Goal: Transaction & Acquisition: Purchase product/service

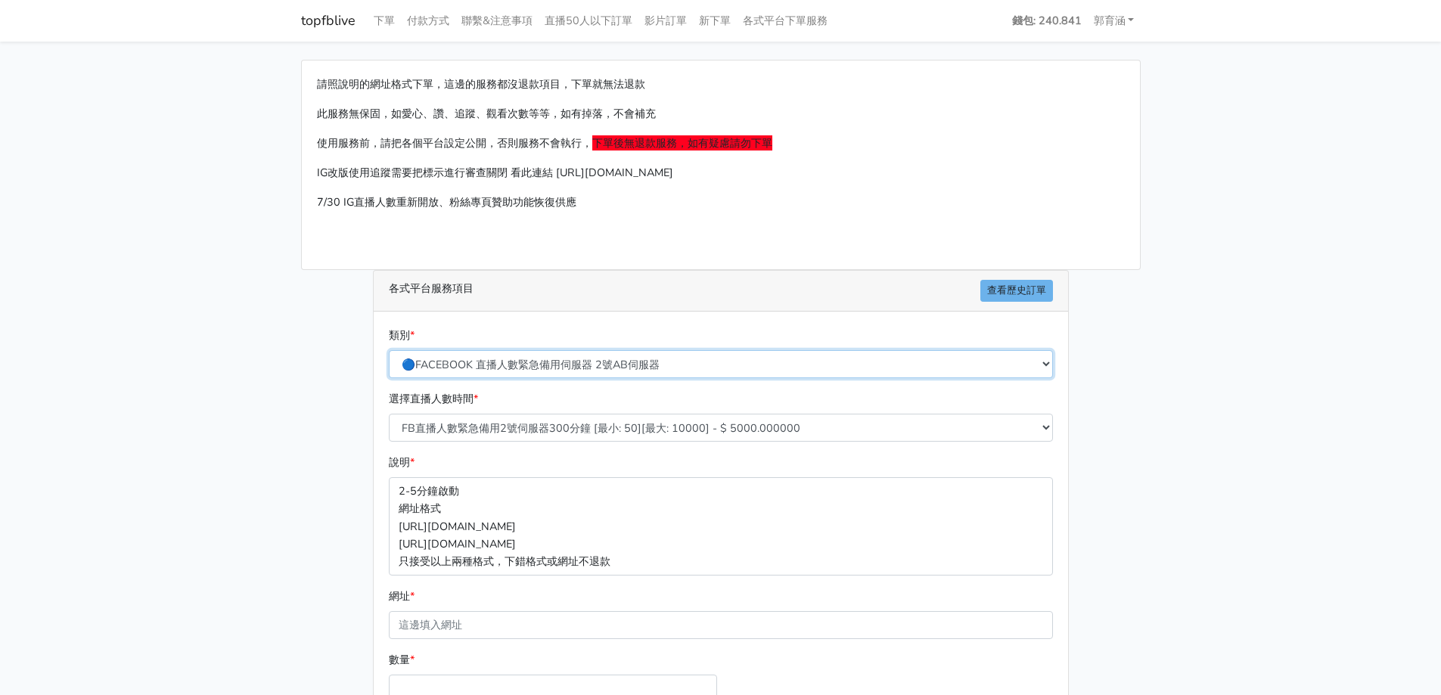
click at [632, 362] on select "🔵FACEBOOK 直播人數緊急備用伺服器 2號AB伺服器 🔵FACEBOOK 網軍專用貼文留言 安全保密 🔵FACEBOOK 直播人數緊急備用伺服器 J1 …" at bounding box center [721, 364] width 664 height 28
select select "🔯6/15新增Tiktok直播人數 穩定上人 SC"
click at [389, 350] on select "🔵FACEBOOK 直播人數緊急備用伺服器 2號AB伺服器 🔵FACEBOOK 網軍專用貼文留言 安全保密 🔵FACEBOOK 直播人數緊急備用伺服器 J1 …" at bounding box center [721, 364] width 664 height 28
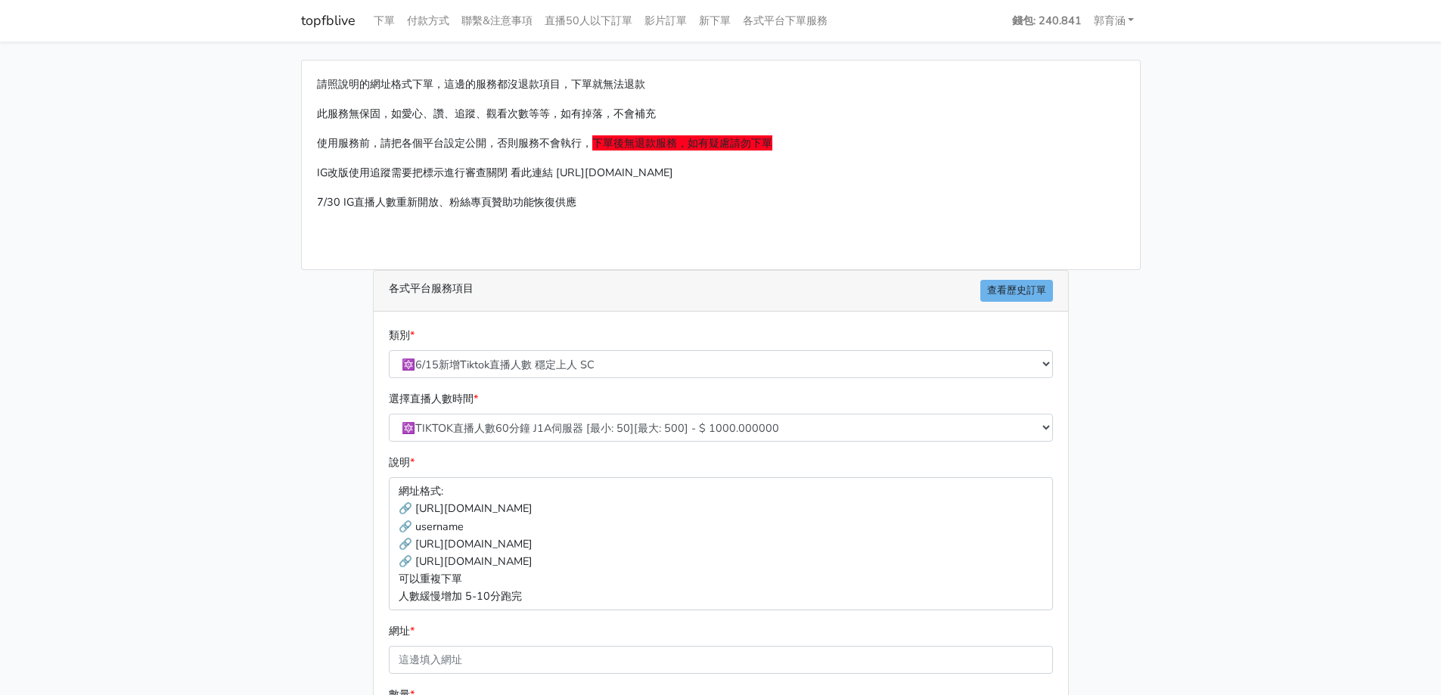
click at [305, 468] on div "請照說明的網址格式下單，這邊的服務都沒退款項目，下單就無法退款 此服務無保固，如愛心、讚、追蹤、觀看次數等等，如有掉落，不會補充 使用服務前，請把各個平台設定…" at bounding box center [721, 466] width 862 height 813
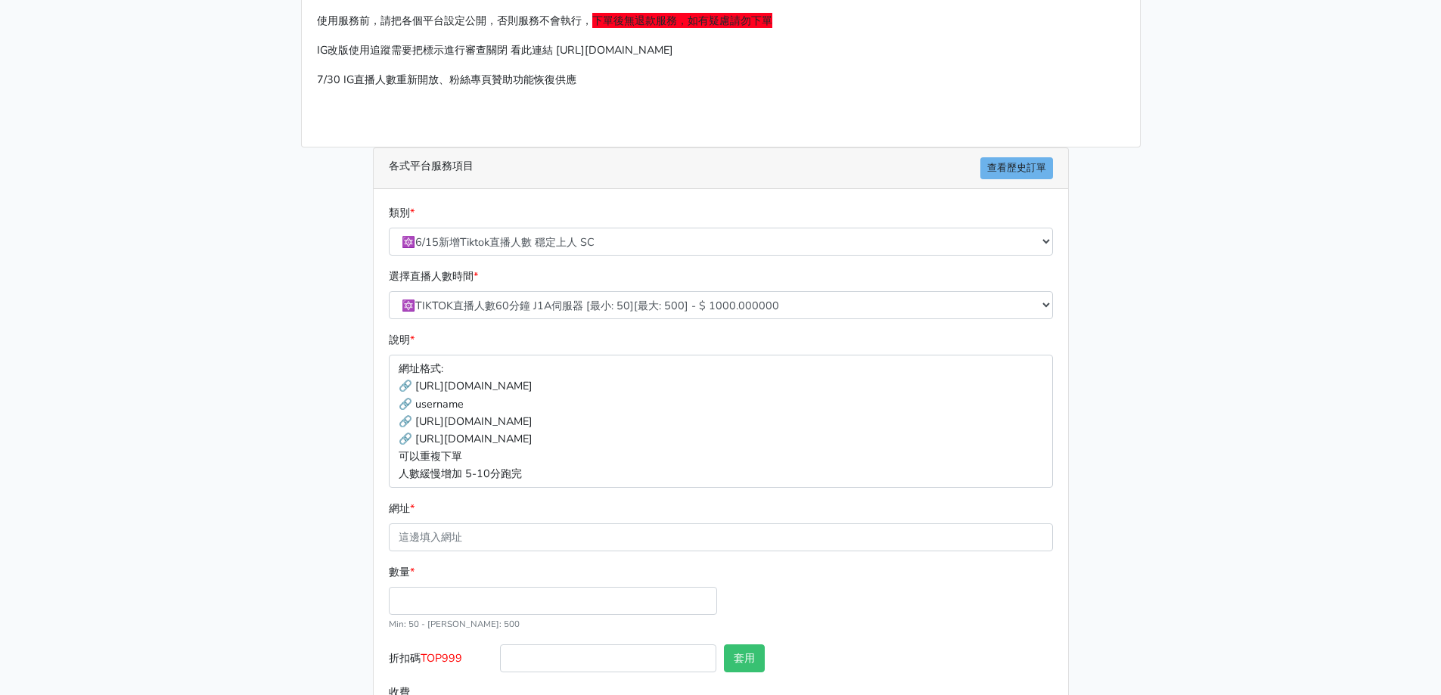
scroll to position [151, 0]
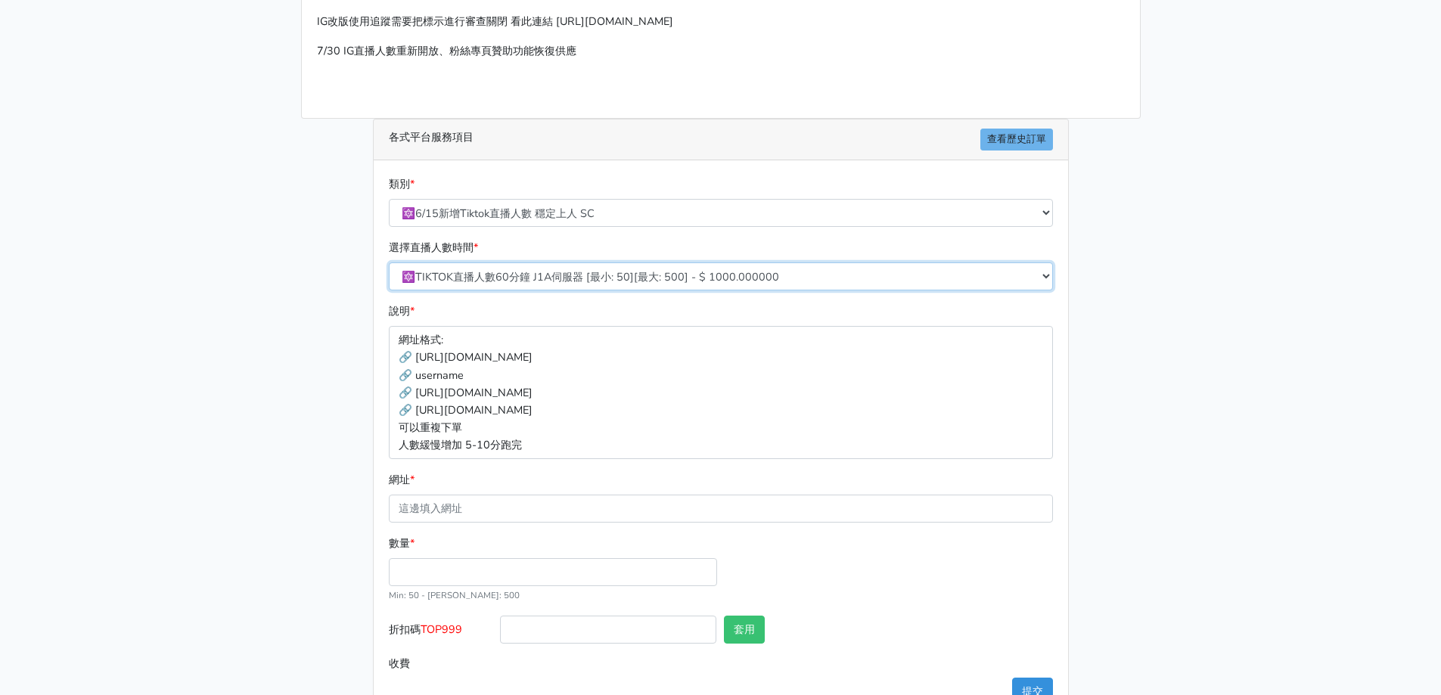
click at [588, 282] on select "🔯TIKTOK直播人數60分鐘 J1A伺服器 [最小: 50][最大: 500] - $ 1000.000000 🔯TIKTOK直播人數120分鐘 J1A伺服…" at bounding box center [721, 277] width 664 height 28
select select "539"
click at [389, 263] on select "🔯TIKTOK直播人數60分鐘 J1A伺服器 [最小: 50][最大: 500] - $ 1000.000000 🔯TIKTOK直播人數120分鐘 J1A伺服…" at bounding box center [721, 277] width 664 height 28
click at [379, 331] on div "類別 * 🔵FACEBOOK 直播人數緊急備用伺服器 2號AB伺服器 🔵FACEBOOK 網軍專用貼文留言 安全保密 🔵FACEBOOK 直播人數緊急備用伺服…" at bounding box center [721, 440] width 694 height 561
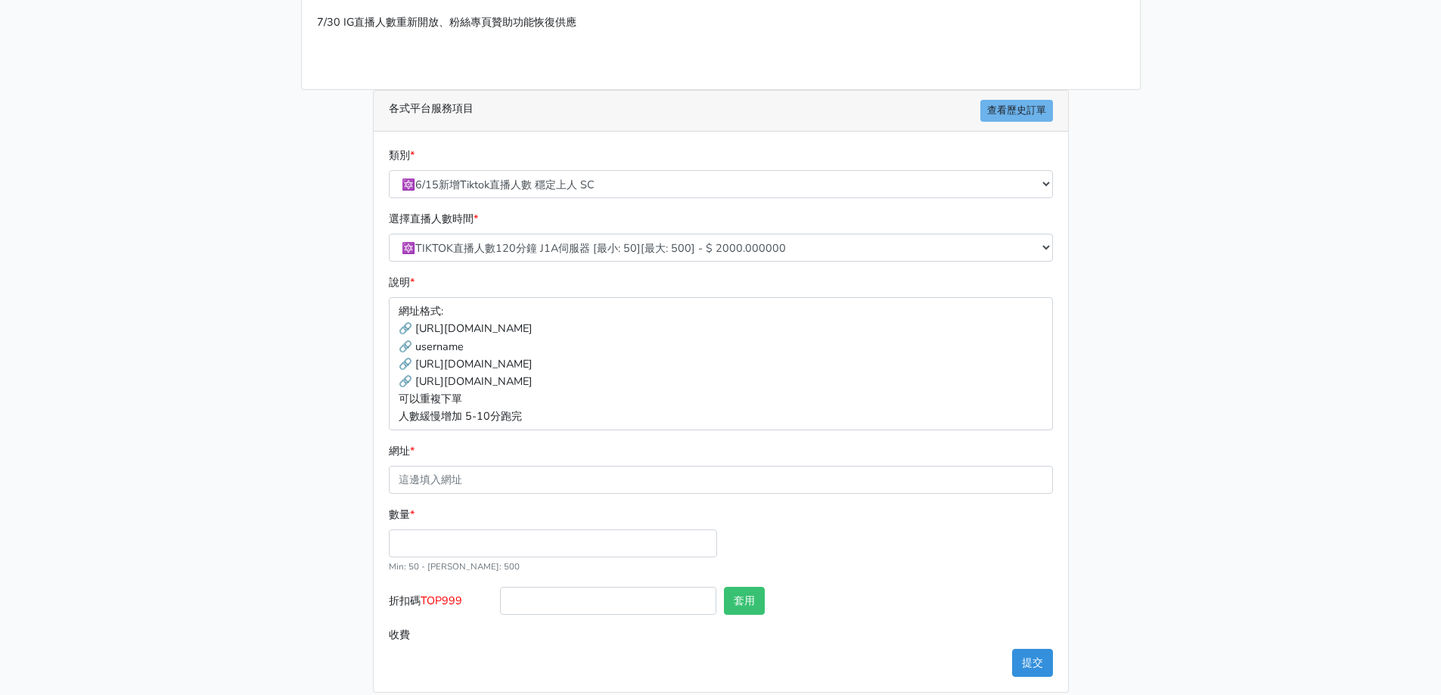
scroll to position [196, 0]
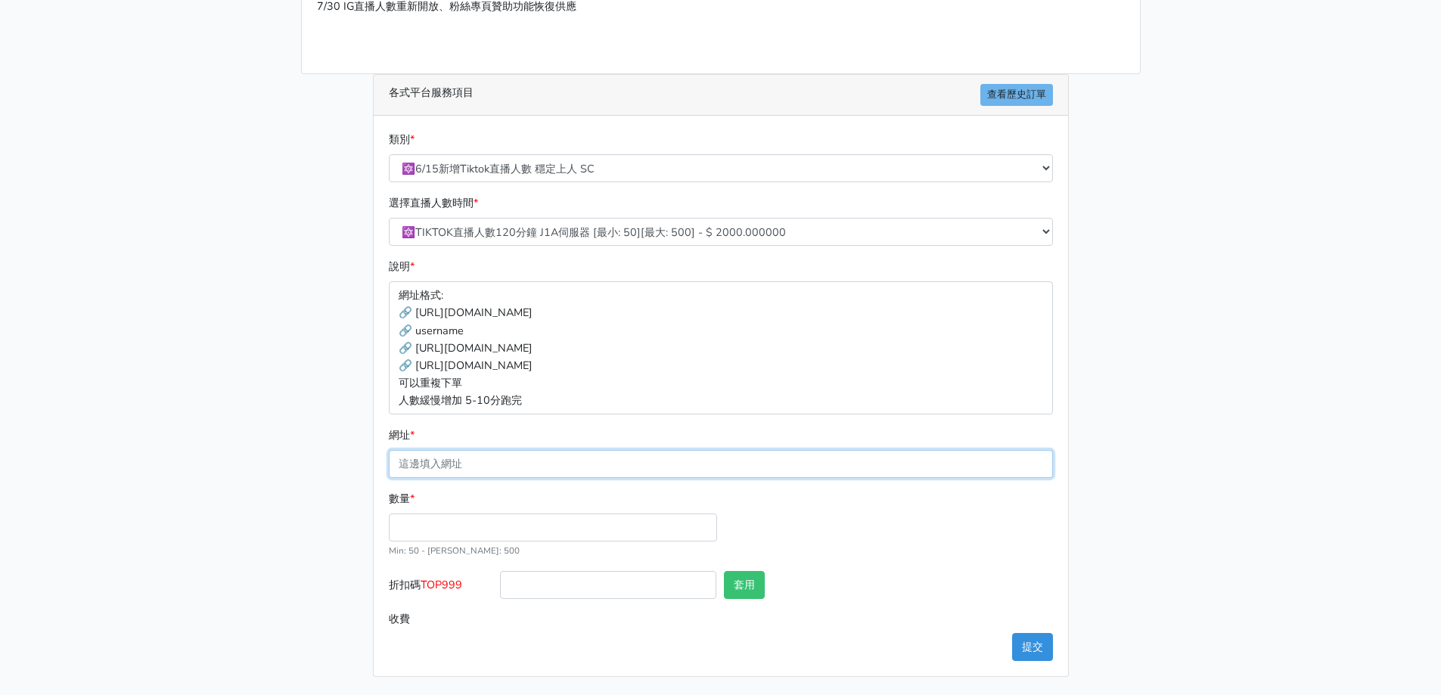
click at [513, 467] on input "網址 *" at bounding box center [721, 464] width 664 height 28
click at [452, 520] on input "數量 *" at bounding box center [553, 528] width 328 height 28
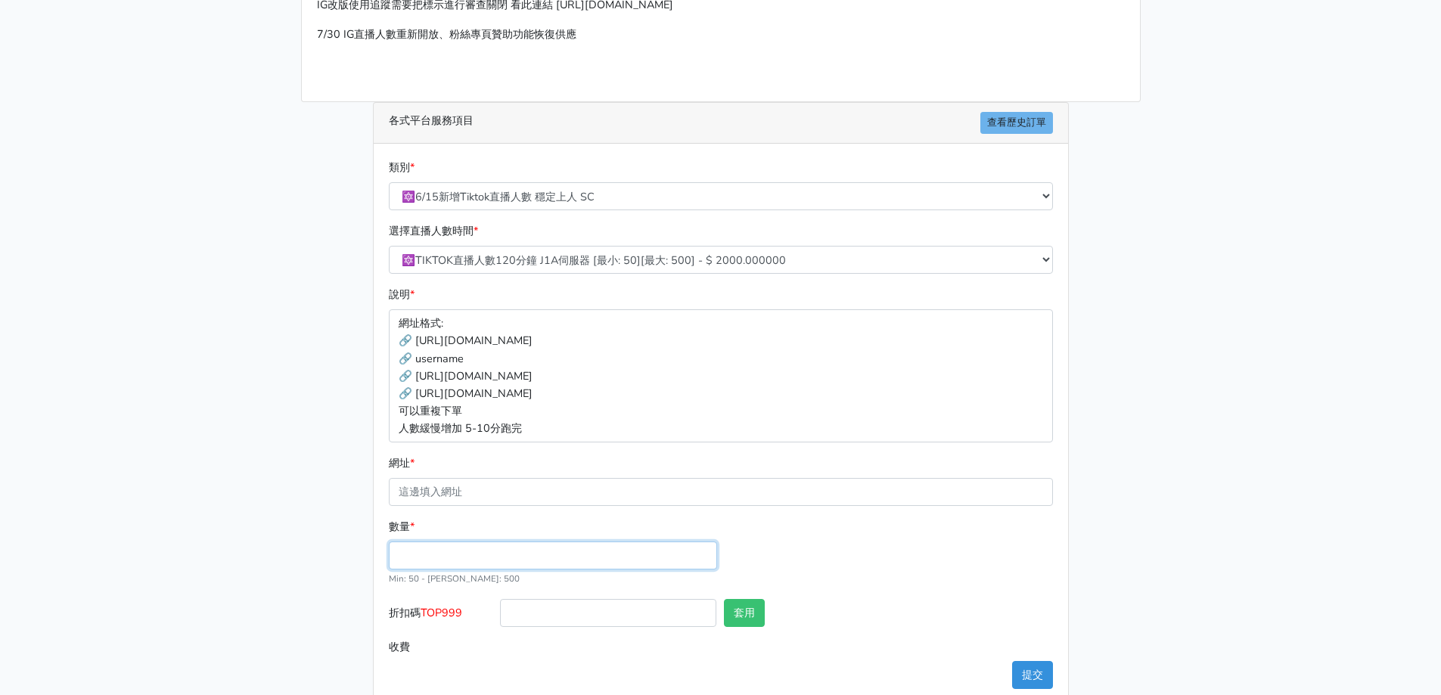
scroll to position [0, 0]
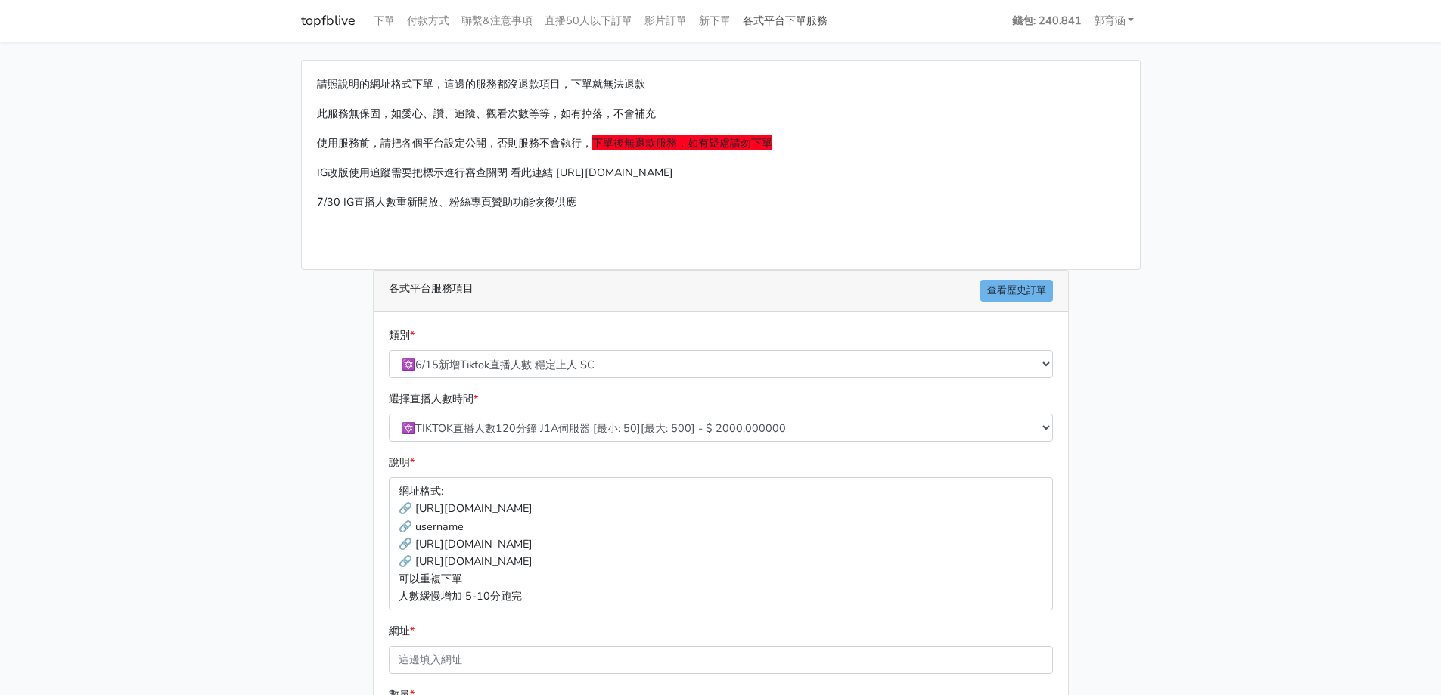
click at [781, 18] on link "各式平台下單服務" at bounding box center [785, 21] width 97 height 30
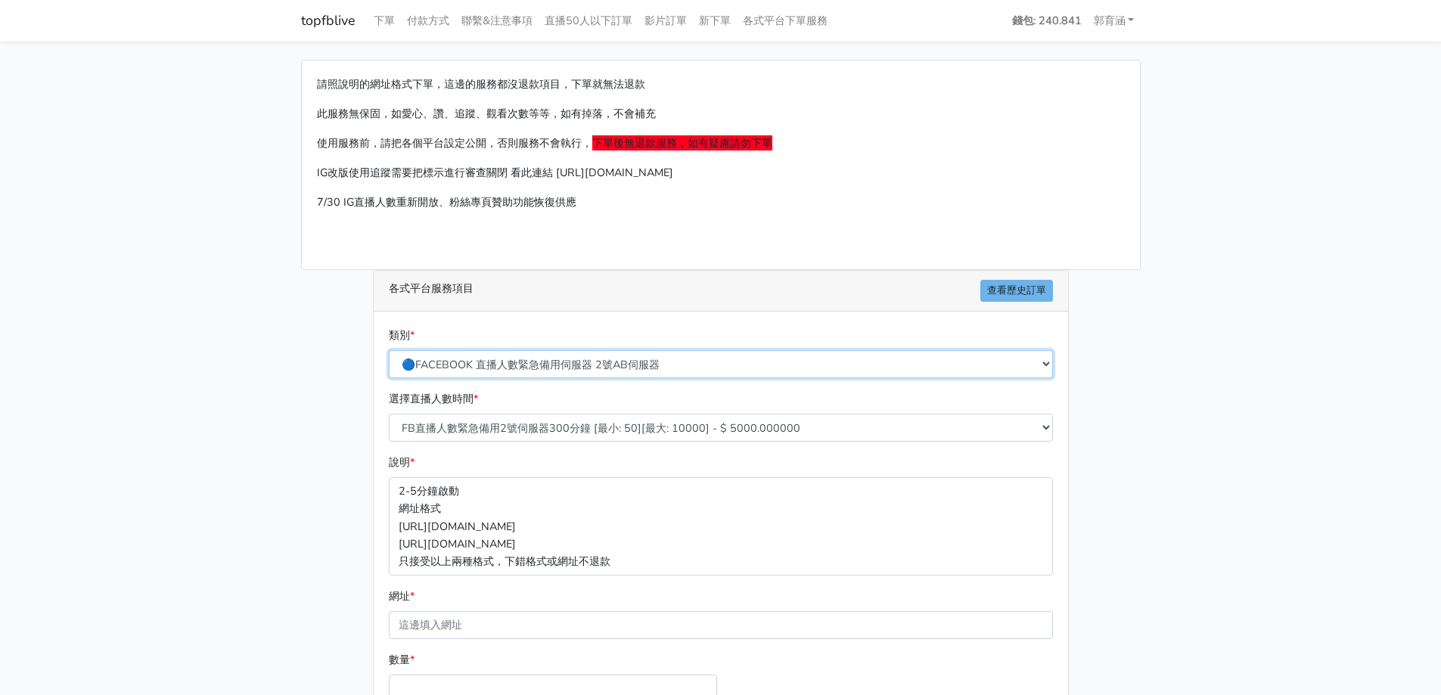
click at [574, 364] on select "🔵FACEBOOK 直播人數緊急備用伺服器 2號AB伺服器 🔵FACEBOOK 網軍專用貼文留言 安全保密 🔵FACEBOOK 直播人數緊急備用伺服器 J1 …" at bounding box center [721, 364] width 664 height 28
click at [389, 350] on select "🔵FACEBOOK 直播人數緊急備用伺服器 2號AB伺服器 🔵FACEBOOK 網軍專用貼文留言 安全保密 🔵FACEBOOK 直播人數緊急備用伺服器 J1 …" at bounding box center [721, 364] width 664 height 28
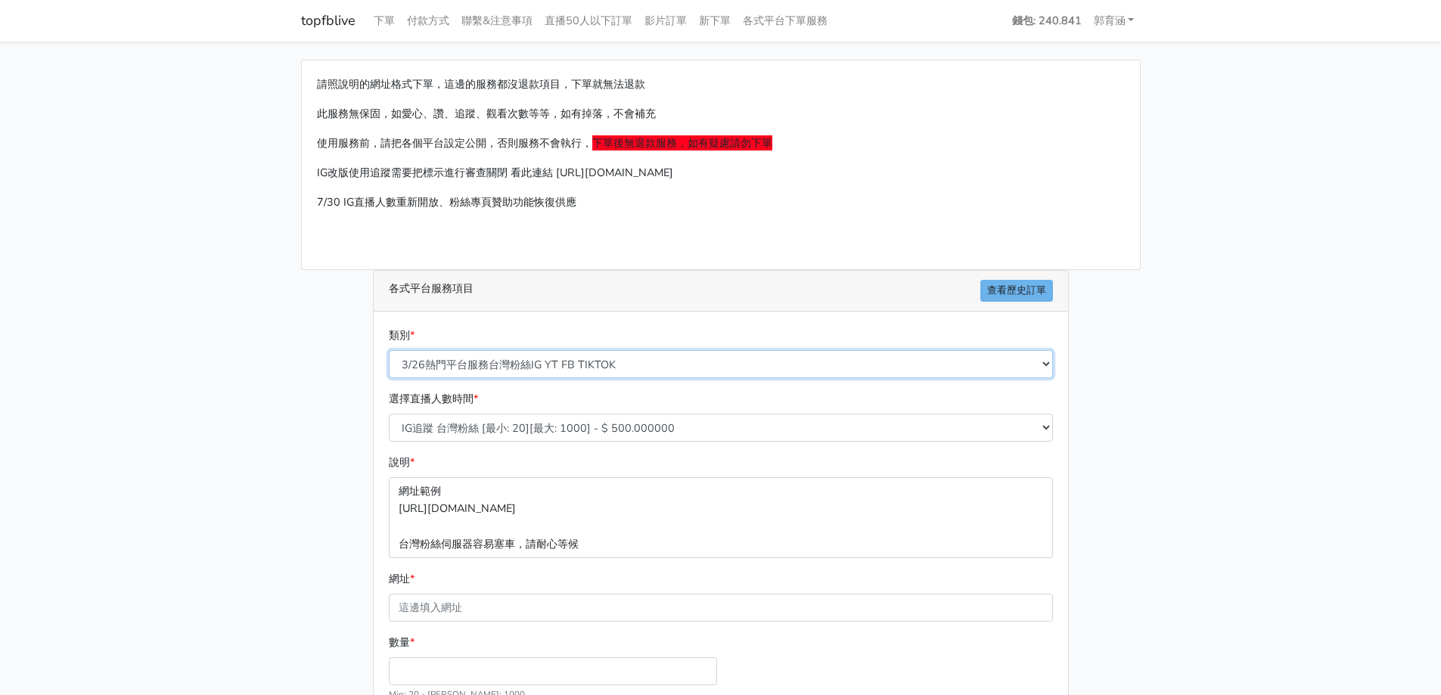
scroll to position [144, 0]
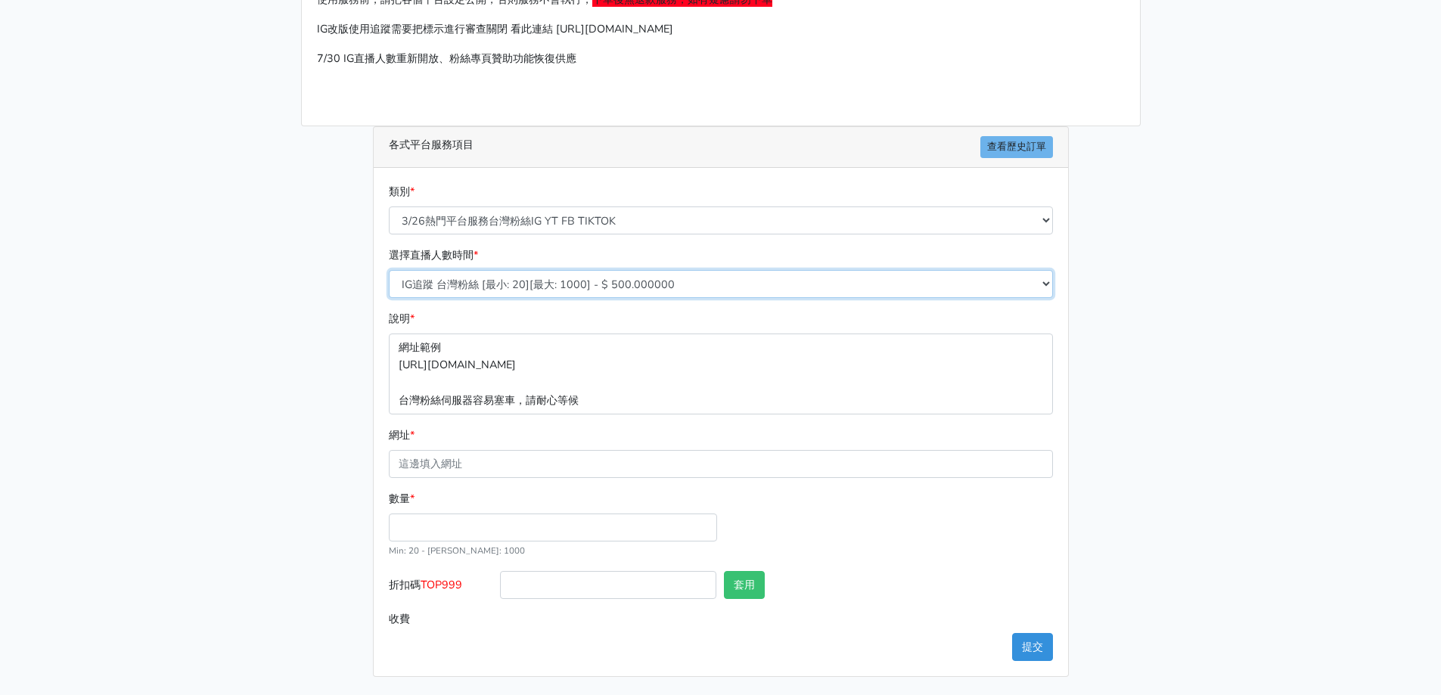
click at [515, 285] on select "IG追蹤 台灣粉絲 [最小: 20][最大: 1000] - $ 500.000000 IG愛心 台灣粉絲 [最小: 20][最大: 1000] - $ 35…" at bounding box center [721, 284] width 664 height 28
click at [1244, 298] on main "請照說明的網址格式下單，這邊的服務都沒退款項目，下單就無法退款 此服務無保固，如愛心、讚、追蹤、觀看次數等等，如有掉落，不會補充 使用服務前，請把各個平台設定…" at bounding box center [720, 296] width 1441 height 797
click at [758, 272] on select "IG追蹤 台灣粉絲 [最小: 20][最大: 1000] - $ 500.000000 IG愛心 台灣粉絲 [最小: 20][最大: 1000] - $ 35…" at bounding box center [721, 284] width 664 height 28
click at [880, 210] on select "🔵FACEBOOK 直播人數緊急備用伺服器 2號AB伺服器 🔵FACEBOOK 網軍專用貼文留言 安全保密 🔵FACEBOOK 直播人數緊急備用伺服器 J1 …" at bounding box center [721, 221] width 664 height 28
select select "🔯6/15新增Tiktok直播人數 穩定上人 SC"
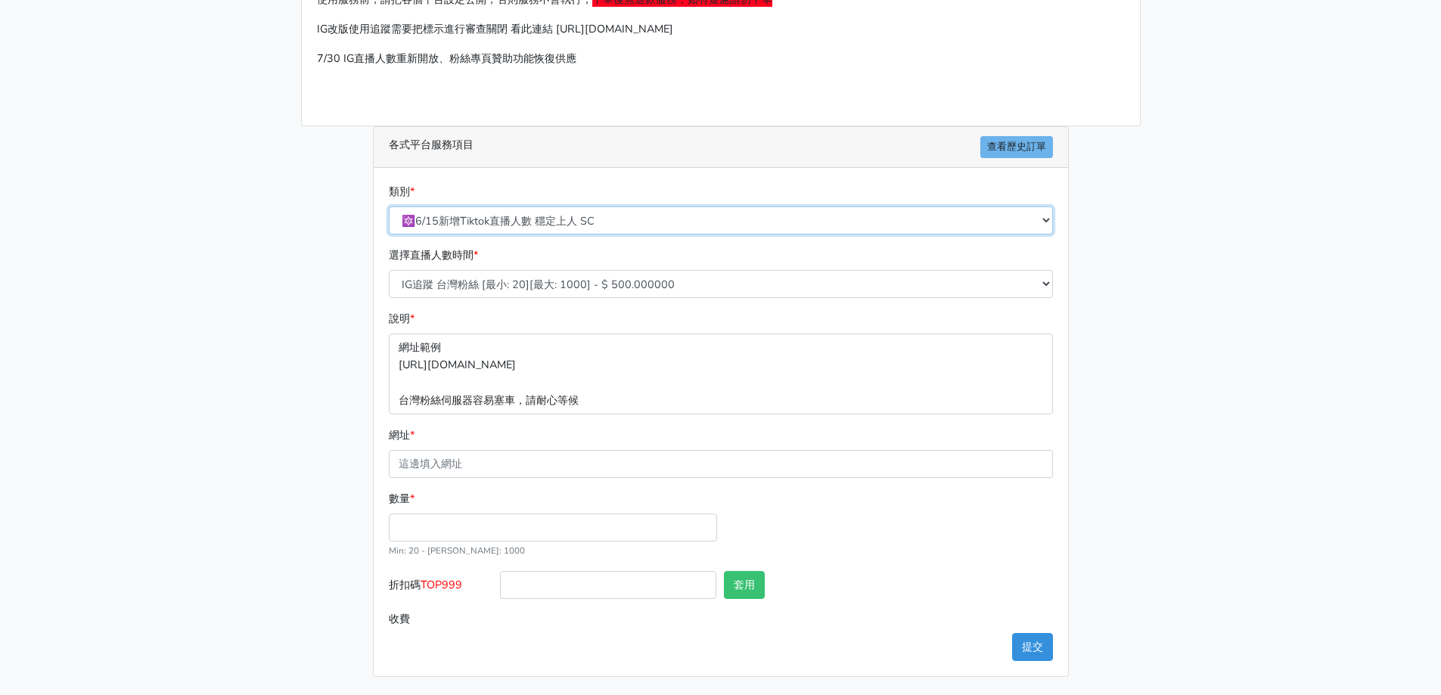
click at [389, 207] on select "🔵FACEBOOK 直播人數緊急備用伺服器 2號AB伺服器 🔵FACEBOOK 網軍專用貼文留言 安全保密 🔵FACEBOOK 直播人數緊急備用伺服器 J1 …" at bounding box center [721, 221] width 664 height 28
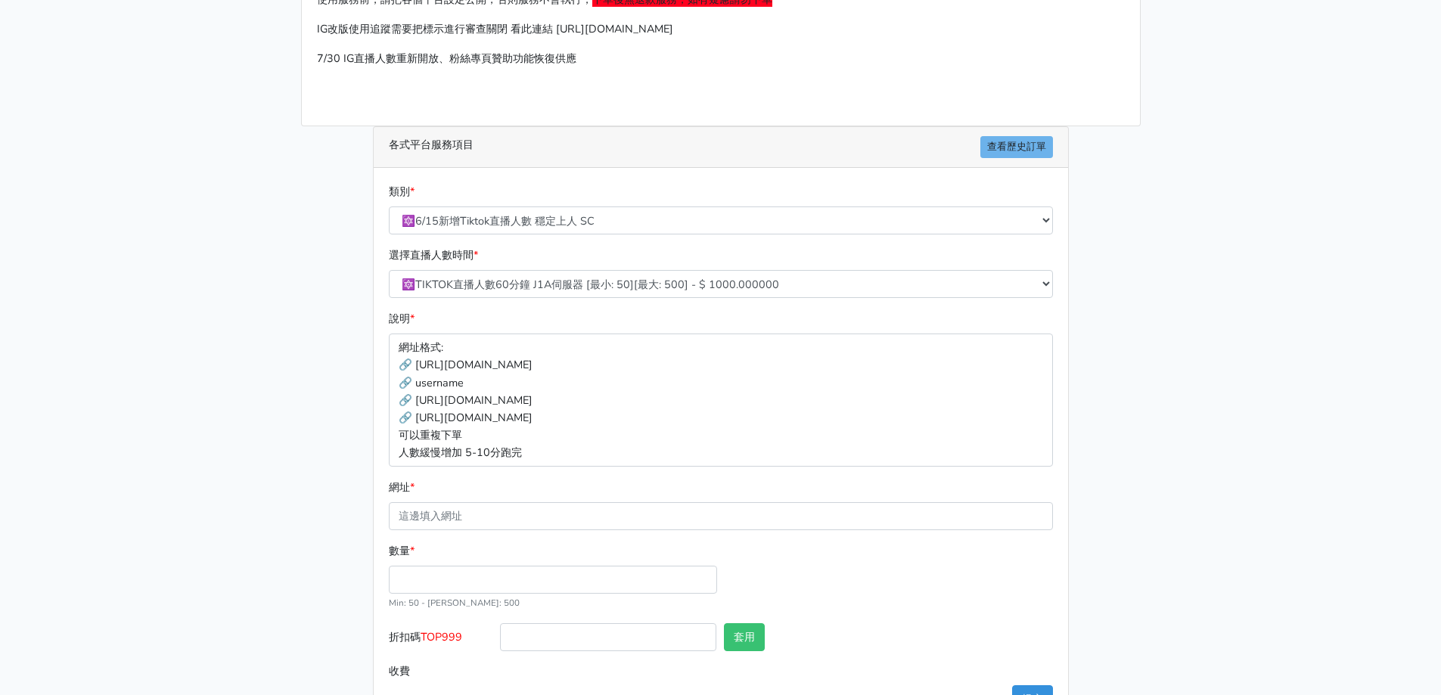
click at [315, 468] on div "請照說明的網址格式下單，這邊的服務都沒退款項目，下單就無法退款 此服務無保固，如愛心、讚、追蹤、觀看次數等等，如有掉落，不會補充 使用服務前，請把各個平台設定…" at bounding box center [721, 322] width 862 height 813
click at [563, 301] on div "選擇直播人數時間 * 🔯TIKTOK直播人數60分鐘 J1A伺服器 [最小: 50][最大: 500] - $ 1000.000000 🔯TIKTOK直播人數…" at bounding box center [721, 279] width 672 height 64
click at [572, 282] on select "🔯TIKTOK直播人數60分鐘 J1A伺服器 [最小: 50][最大: 500] - $ 1000.000000 🔯TIKTOK直播人數120分鐘 J1A伺服…" at bounding box center [721, 284] width 664 height 28
select select "539"
click at [389, 270] on select "🔯TIKTOK直播人數60分鐘 J1A伺服器 [最小: 50][最大: 500] - $ 1000.000000 🔯TIKTOK直播人數120分鐘 J1A伺服…" at bounding box center [721, 284] width 664 height 28
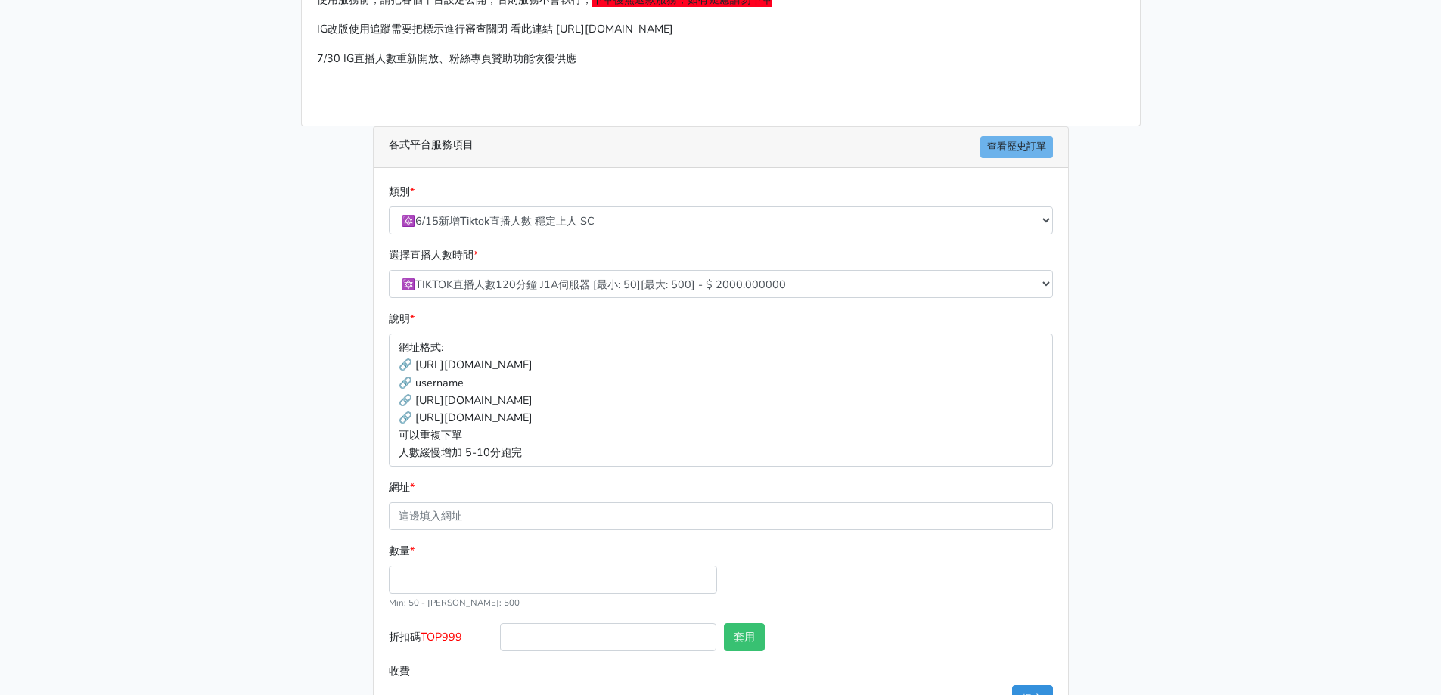
click at [253, 425] on main "請照說明的網址格式下單，這邊的服務都沒退款項目，下單就無法退款 此服務無保固，如愛心、讚、追蹤、觀看次數等等，如有掉落，不會補充 使用服務前，請把各個平台設定…" at bounding box center [720, 323] width 1441 height 850
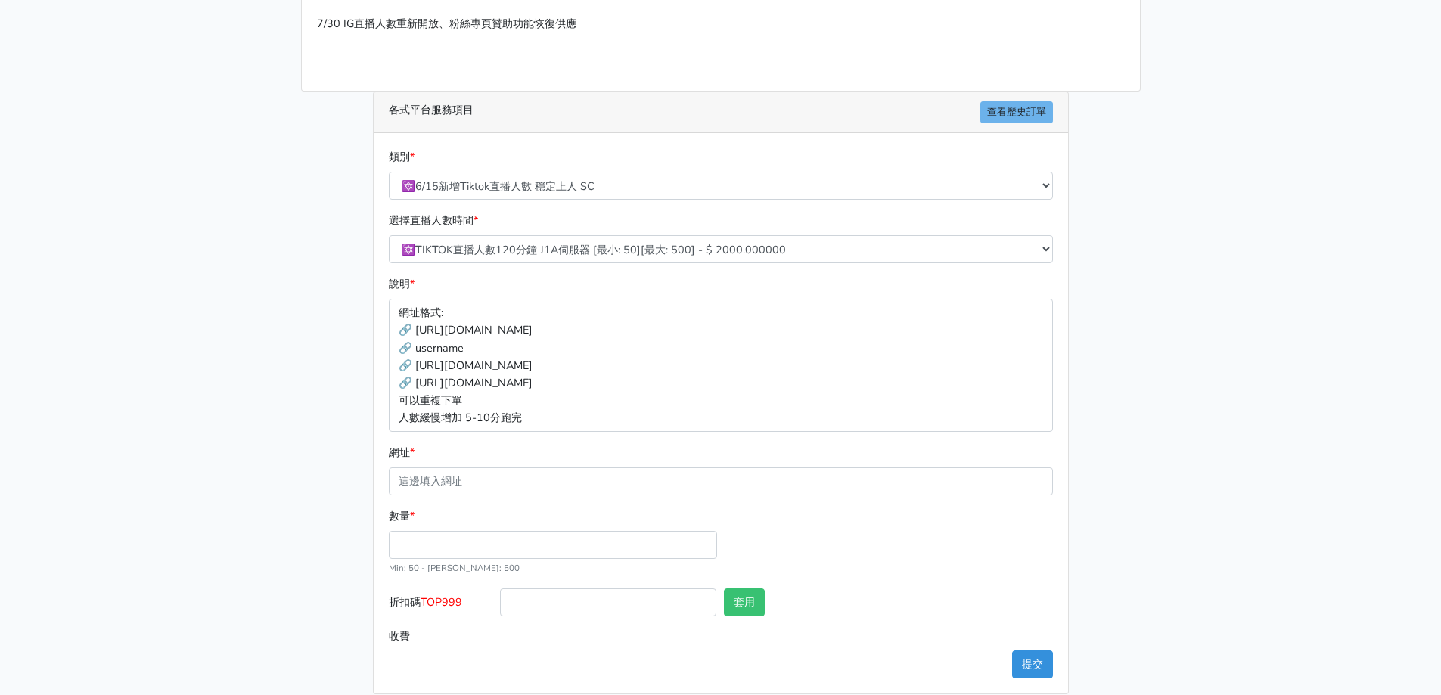
scroll to position [196, 0]
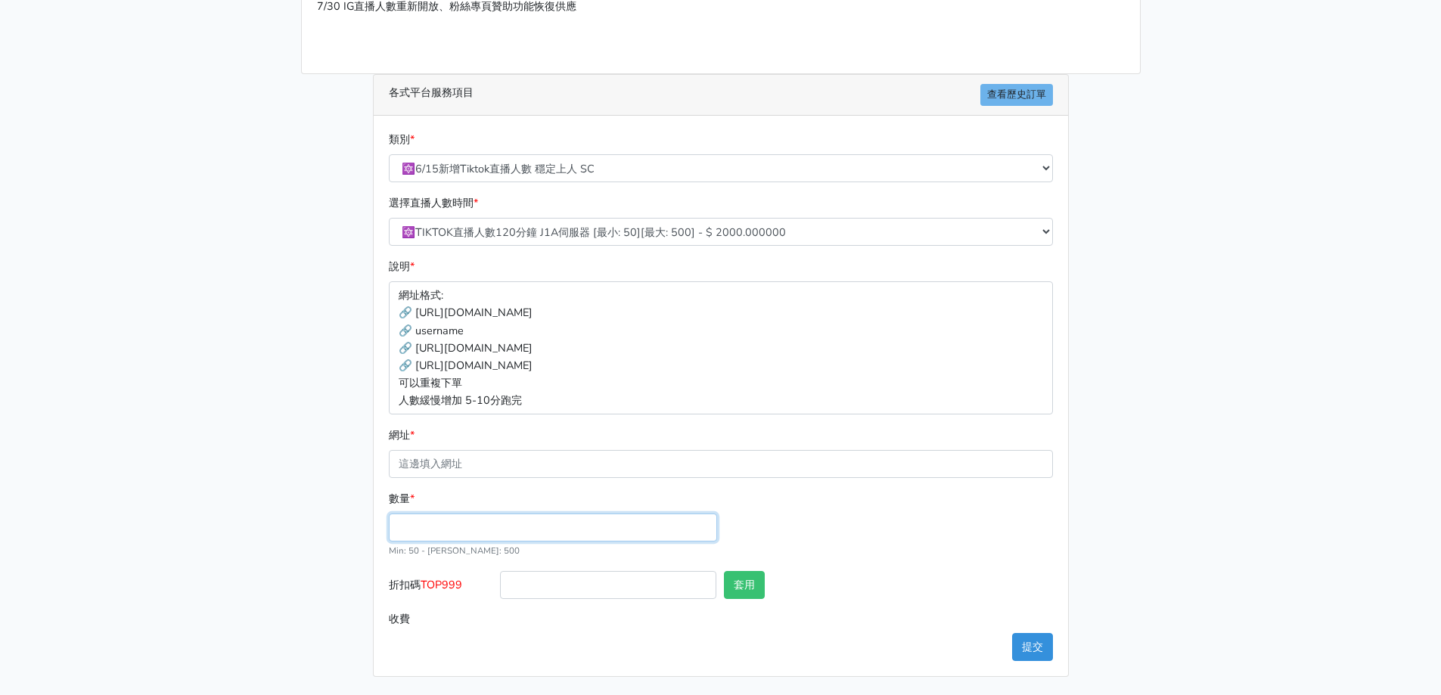
click at [505, 533] on input "數量 *" at bounding box center [553, 528] width 328 height 28
type input "50"
type input "100.000"
click at [551, 469] on input "網址 *" at bounding box center [721, 464] width 664 height 28
paste input "[URL][DOMAIN_NAME]"
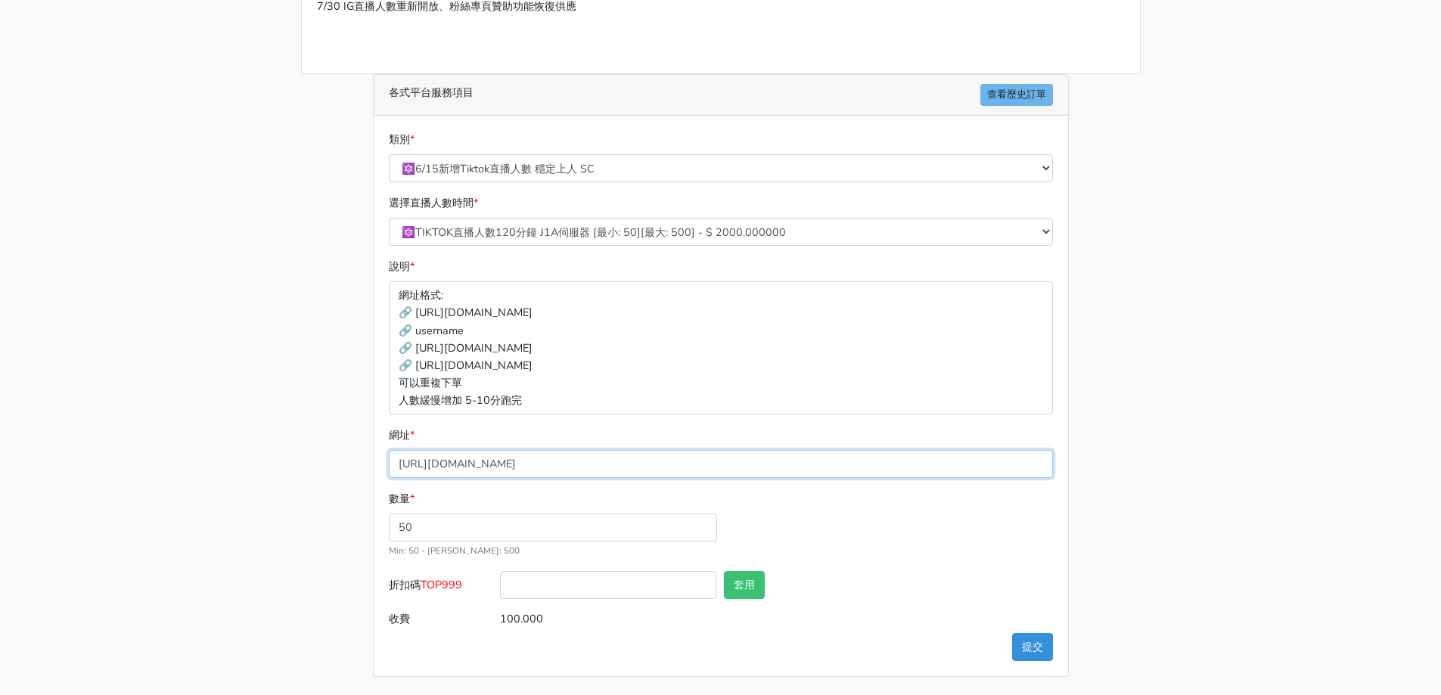
type input "[URL][DOMAIN_NAME]"
click at [350, 486] on div "請照說明的網址格式下單，這邊的服務都沒退款項目，下單就無法退款 此服務無保固，如愛心、讚、追蹤、觀看次數等等，如有掉落，不會補充 使用服務前，請把各個平台設定…" at bounding box center [721, 270] width 862 height 813
drag, startPoint x: 601, startPoint y: 574, endPoint x: 590, endPoint y: 576, distance: 11.4
click at [601, 574] on input "折扣碼 TOP999" at bounding box center [608, 585] width 216 height 28
type input "TOP999"
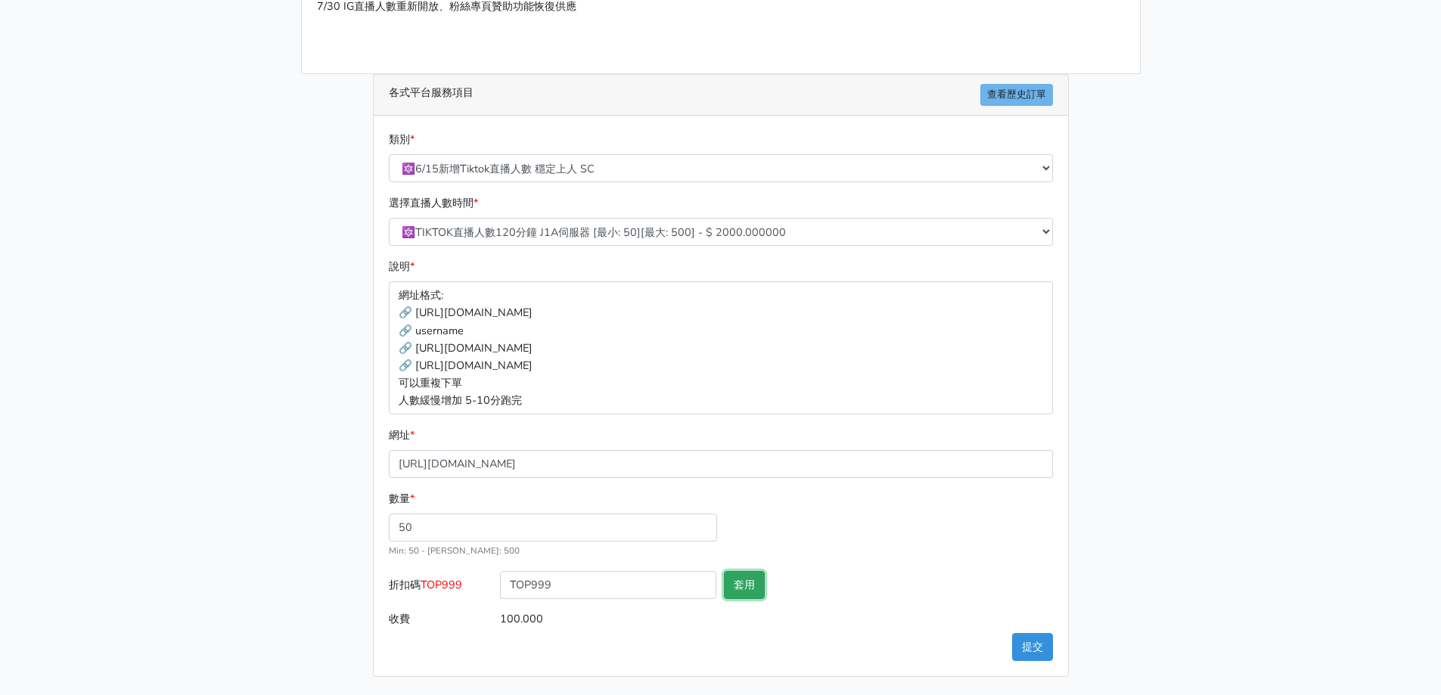
click at [738, 596] on button "套用" at bounding box center [744, 585] width 41 height 28
type input "套用失敗"
click at [1048, 219] on select "🔯TIKTOK直播人數60分鐘 J1A伺服器 [最小: 50][最大: 500] - $ 1000.000000 🔯TIKTOK直播人數120分鐘 J1A伺服…" at bounding box center [721, 232] width 664 height 28
select select "538"
click at [389, 218] on select "🔯TIKTOK直播人數60分鐘 J1A伺服器 [最小: 50][最大: 500] - $ 1000.000000 🔯TIKTOK直播人數120分鐘 J1A伺服…" at bounding box center [721, 232] width 664 height 28
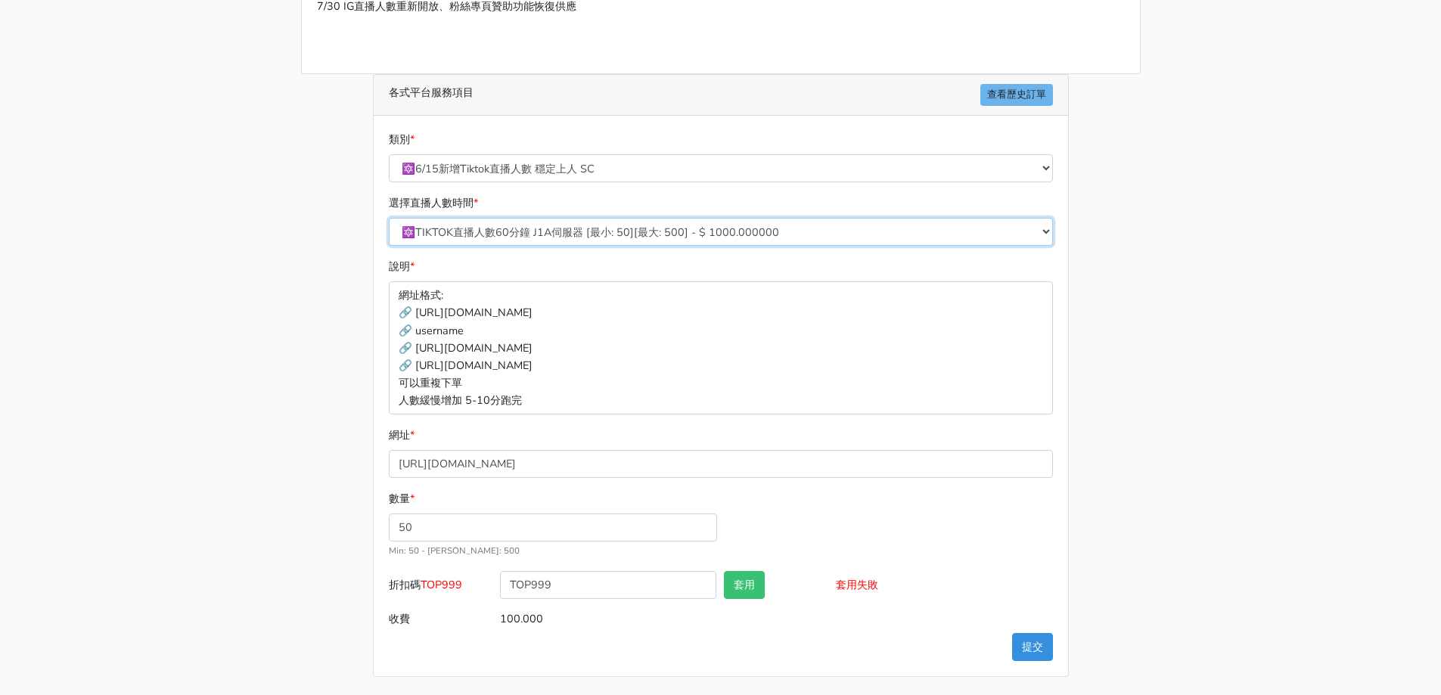
type input "50.000"
click at [1148, 332] on div "請照說明的網址格式下單，這邊的服務都沒退款項目，下單就無法退款 此服務無保固，如愛心、讚、追蹤、觀看次數等等，如有掉落，不會補充 使用服務前，請把各個平台設定…" at bounding box center [721, 270] width 862 height 813
click at [1028, 651] on button "提交" at bounding box center [1032, 647] width 41 height 28
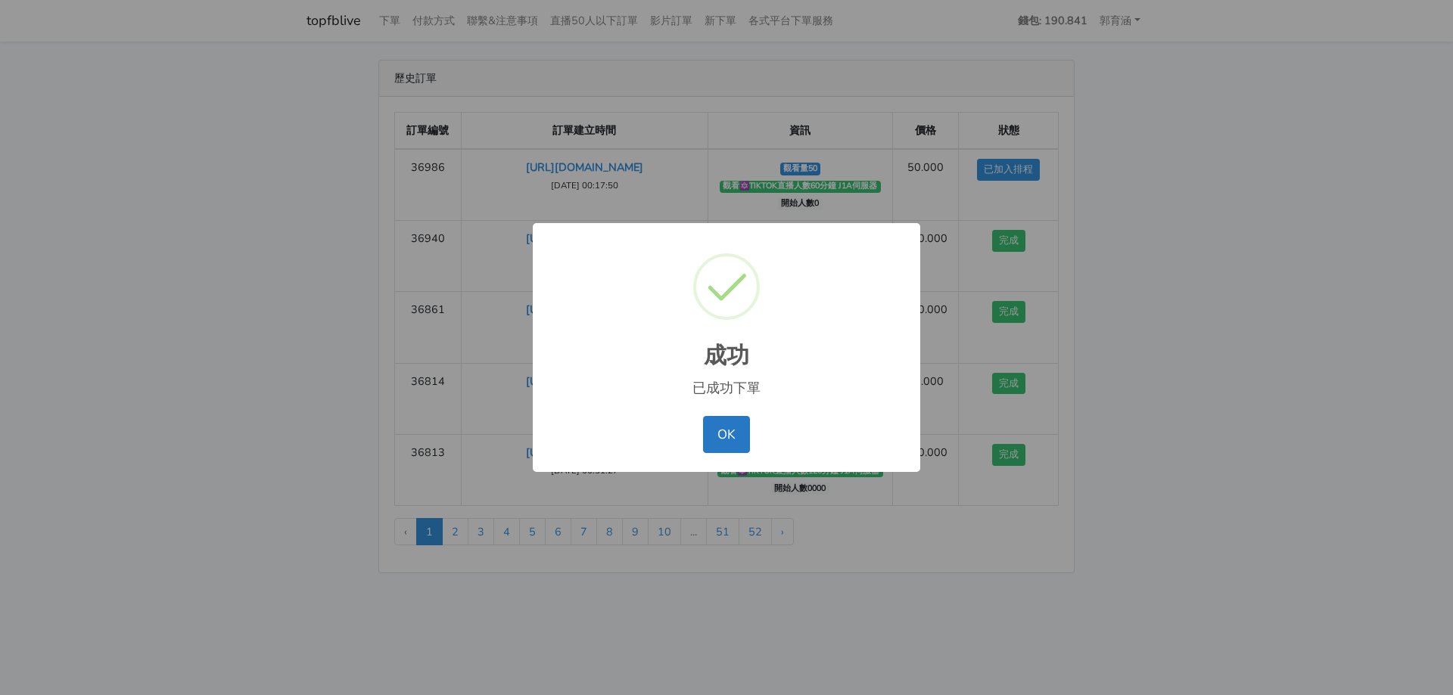
click at [703, 416] on button "OK" at bounding box center [726, 434] width 46 height 36
